Goal: Task Accomplishment & Management: Complete application form

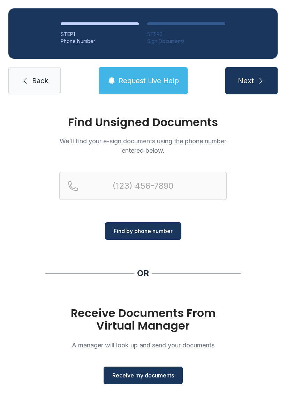
click at [132, 376] on span "Receive my documents" at bounding box center [143, 375] width 62 height 8
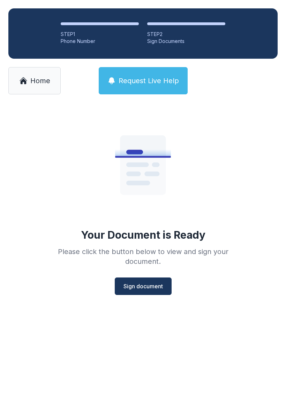
click at [135, 283] on span "Sign document" at bounding box center [143, 286] width 39 height 8
click at [132, 288] on span "Sign document" at bounding box center [143, 286] width 39 height 8
click at [27, 74] on link "Home" at bounding box center [34, 80] width 52 height 27
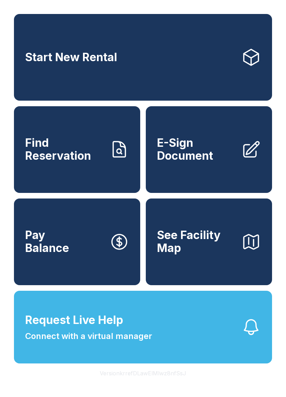
click at [194, 158] on span "E-Sign Document" at bounding box center [196, 149] width 79 height 25
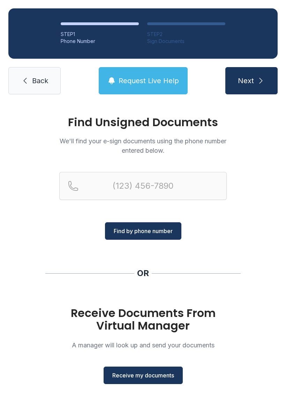
click at [123, 374] on span "Receive my documents" at bounding box center [143, 375] width 62 height 8
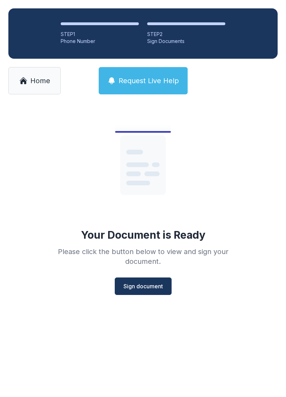
click at [139, 282] on span "Sign document" at bounding box center [143, 286] width 39 height 8
click at [24, 77] on icon at bounding box center [23, 80] width 8 height 8
